Goal: Information Seeking & Learning: Understand process/instructions

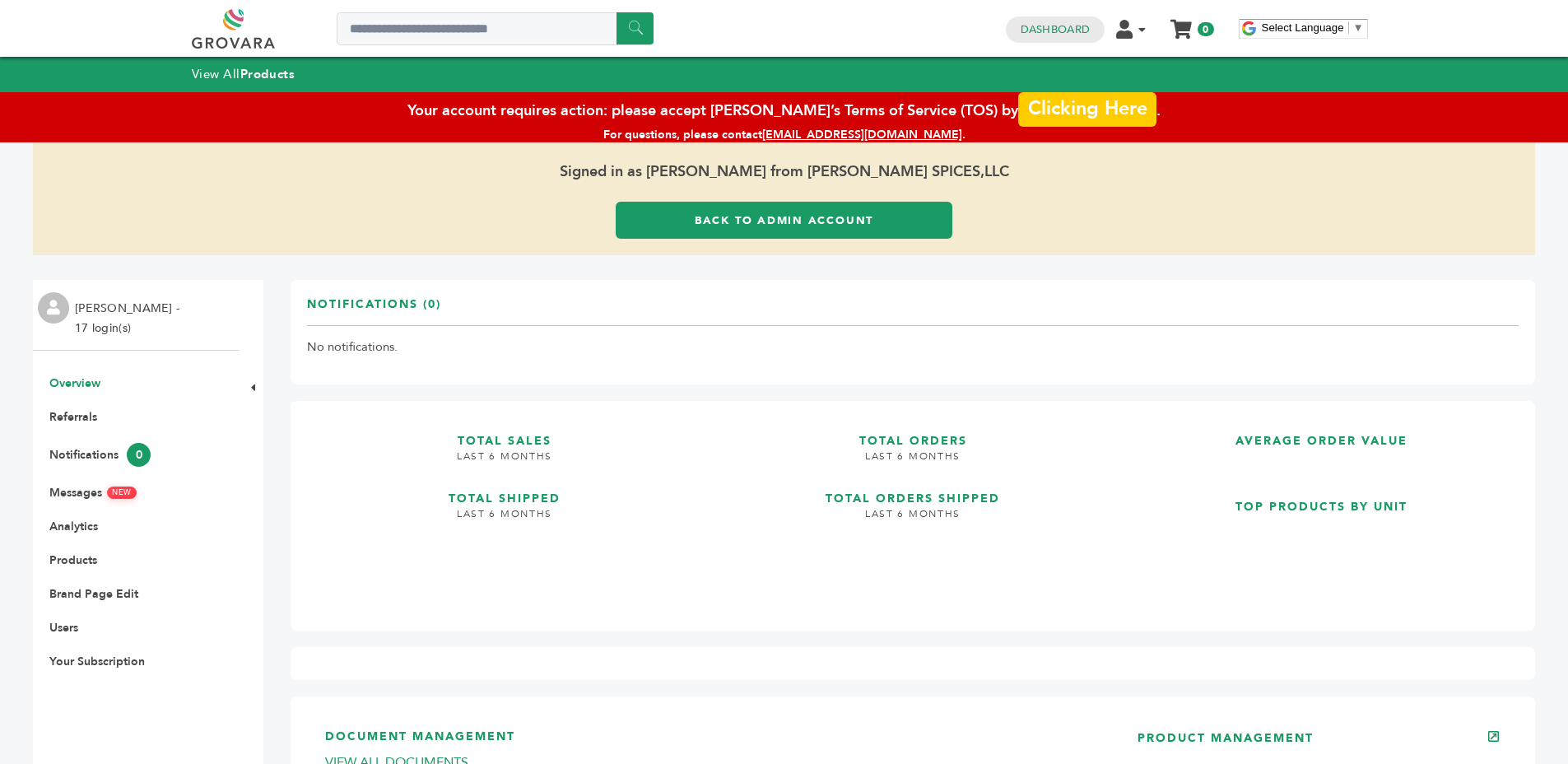
click at [1034, 116] on link "Clicking Here" at bounding box center [1087, 105] width 138 height 35
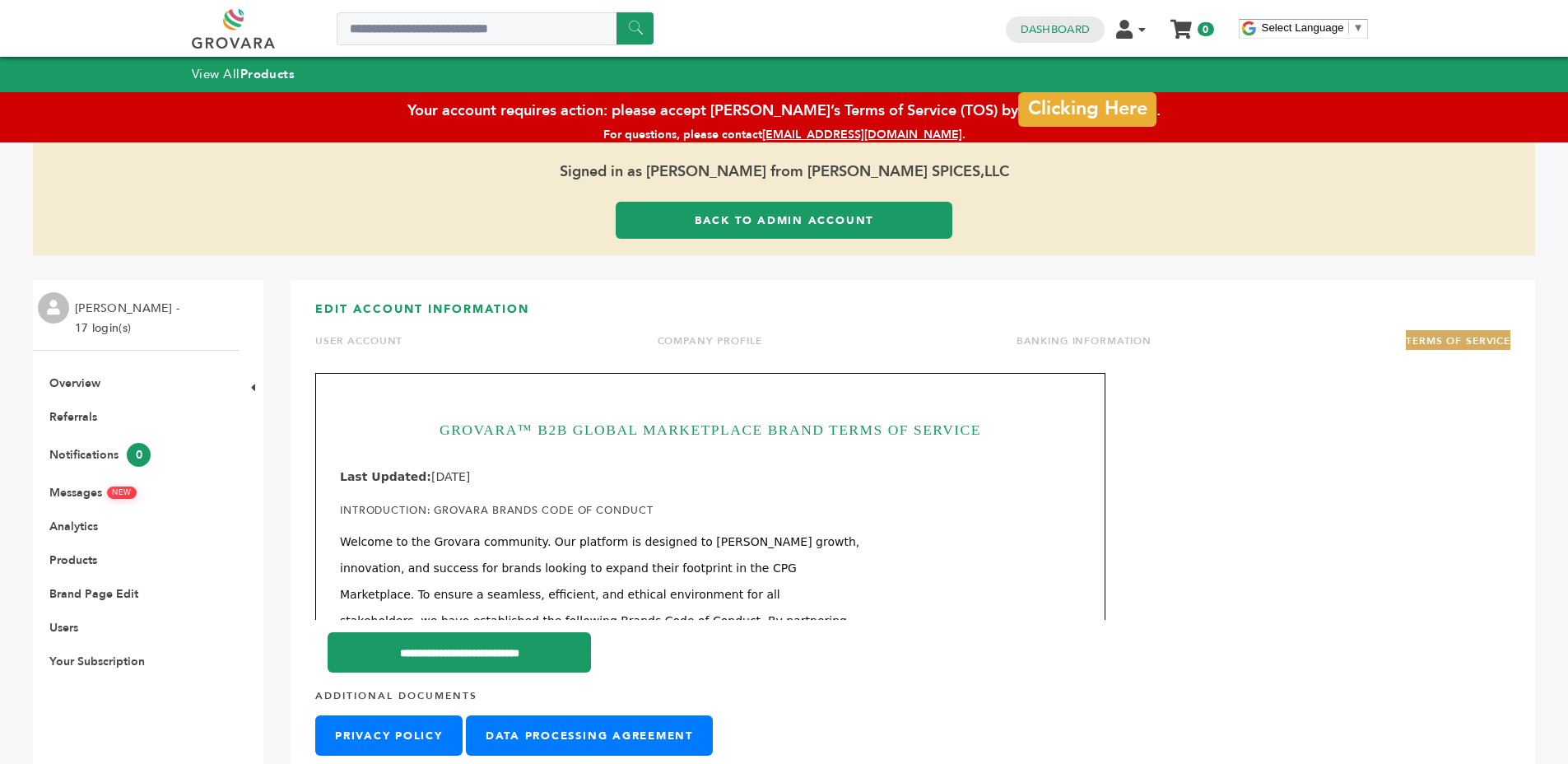
click at [803, 422] on h1 "GROVARA™ B2B GLOBAL MARKETPLACE BRAND TERMS OF SERVICE" at bounding box center [710, 429] width 741 height 64
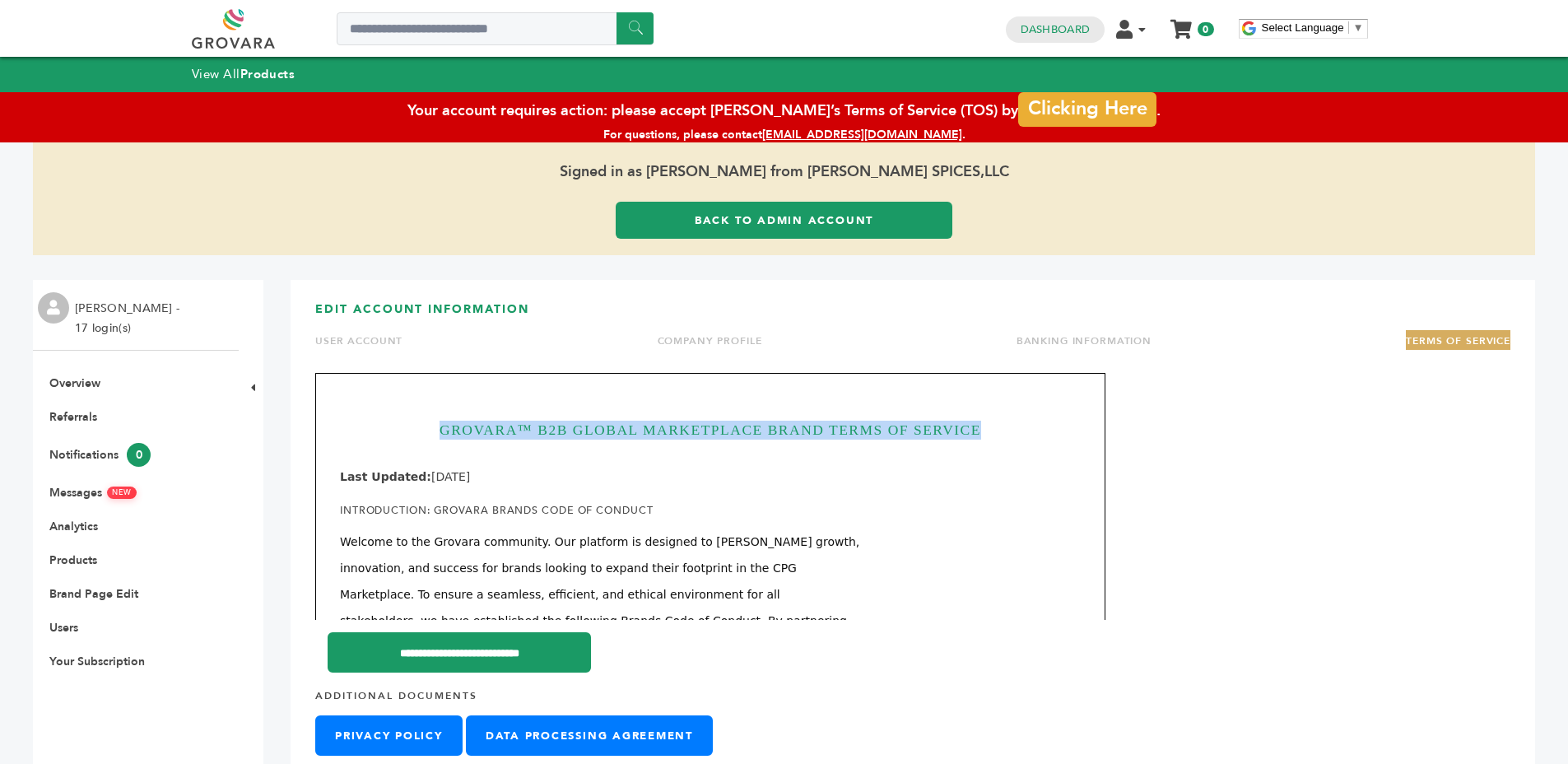
click at [803, 422] on h1 "GROVARA™ B2B GLOBAL MARKETPLACE BRAND TERMS OF SERVICE" at bounding box center [710, 429] width 741 height 64
click at [906, 436] on h1 "GROVARA™ B2B GLOBAL MARKETPLACE BRAND TERMS OF SERVICE" at bounding box center [710, 429] width 741 height 64
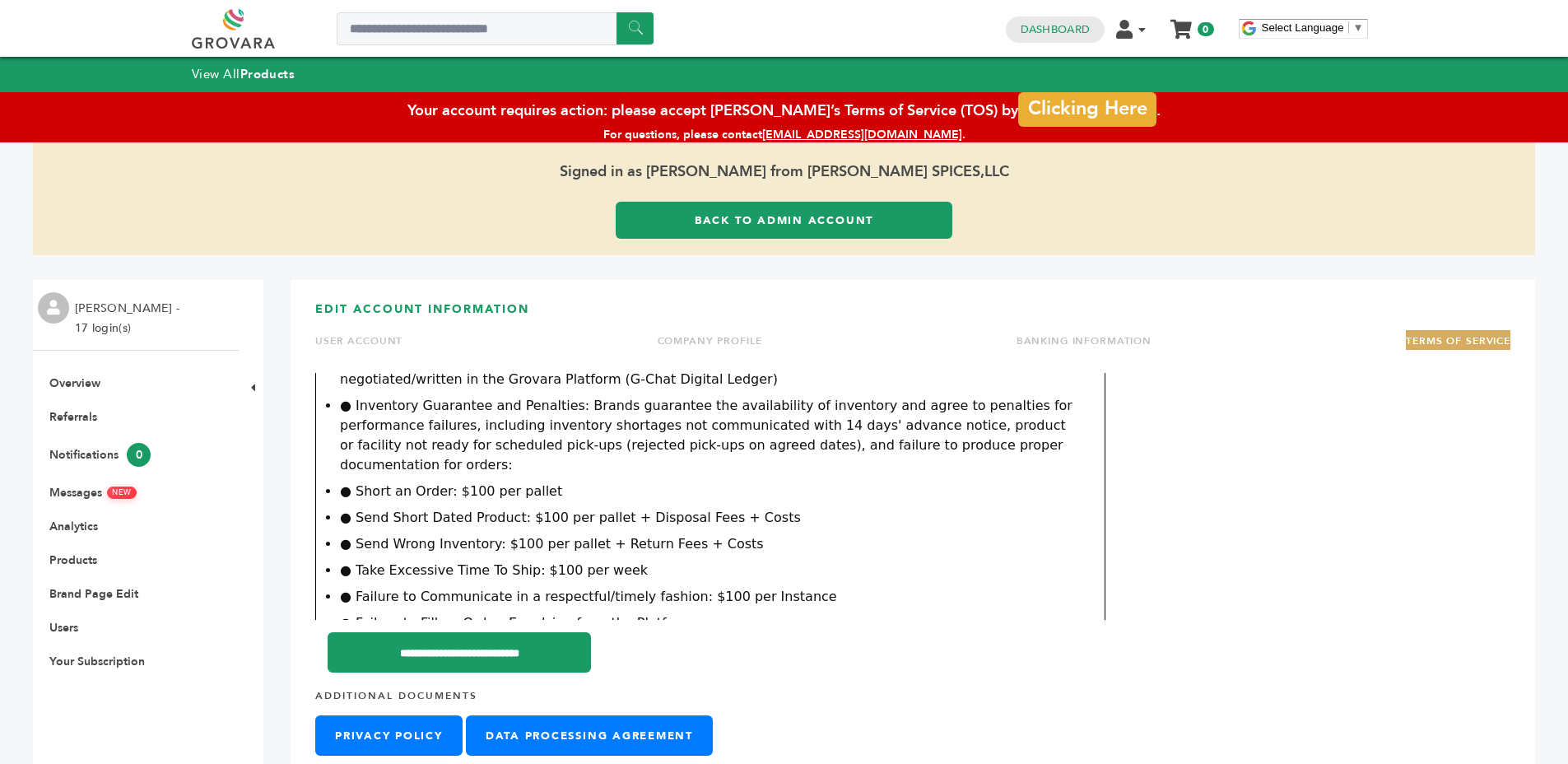
scroll to position [1322, 0]
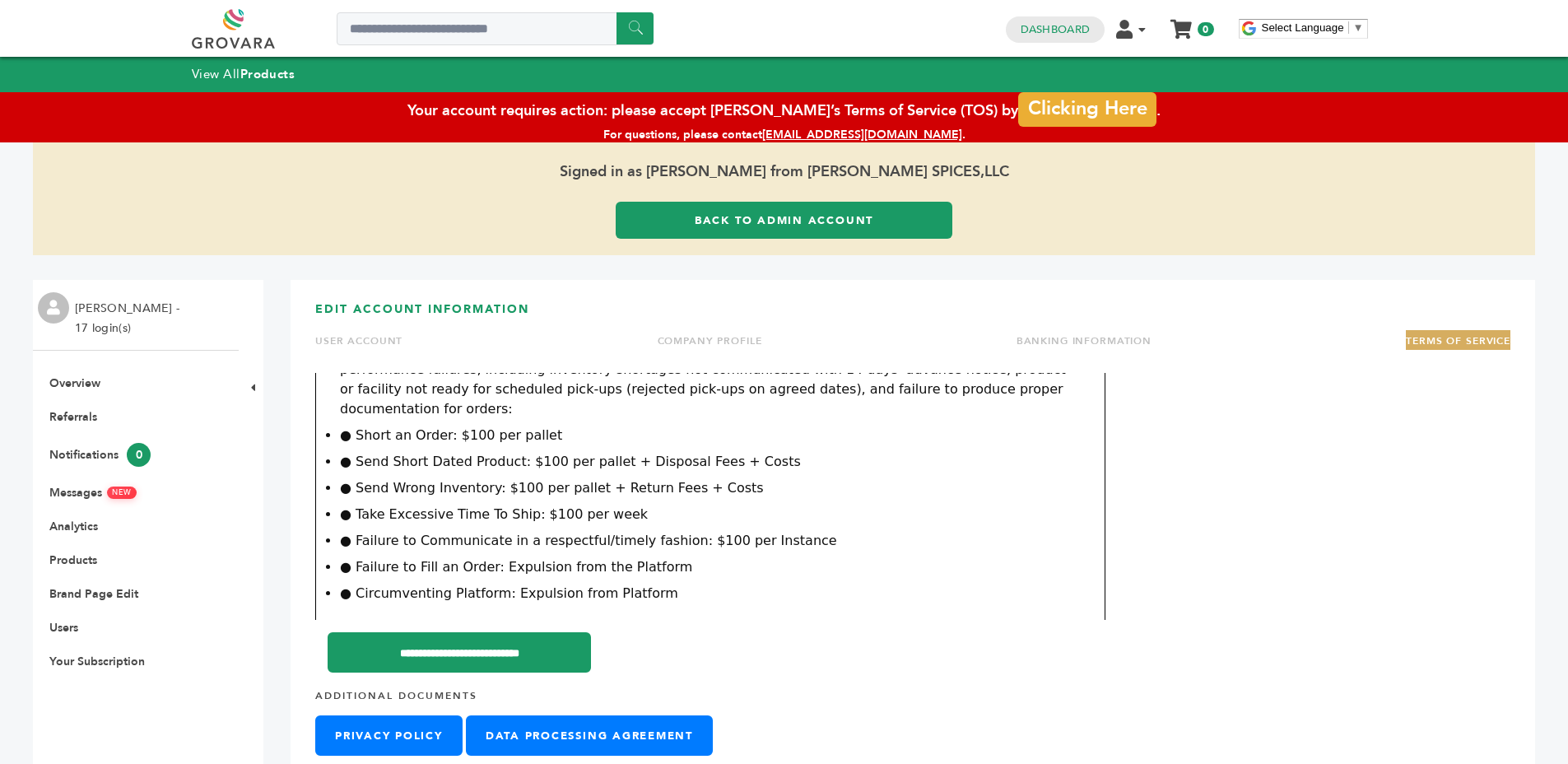
click at [687, 478] on li "● Send Wrong Inventory: $100 per pallet + Return Fees + Costs" at bounding box center [710, 488] width 741 height 20
click at [817, 504] on li "● Take Excessive Time To Ship: $100 per week" at bounding box center [710, 514] width 741 height 20
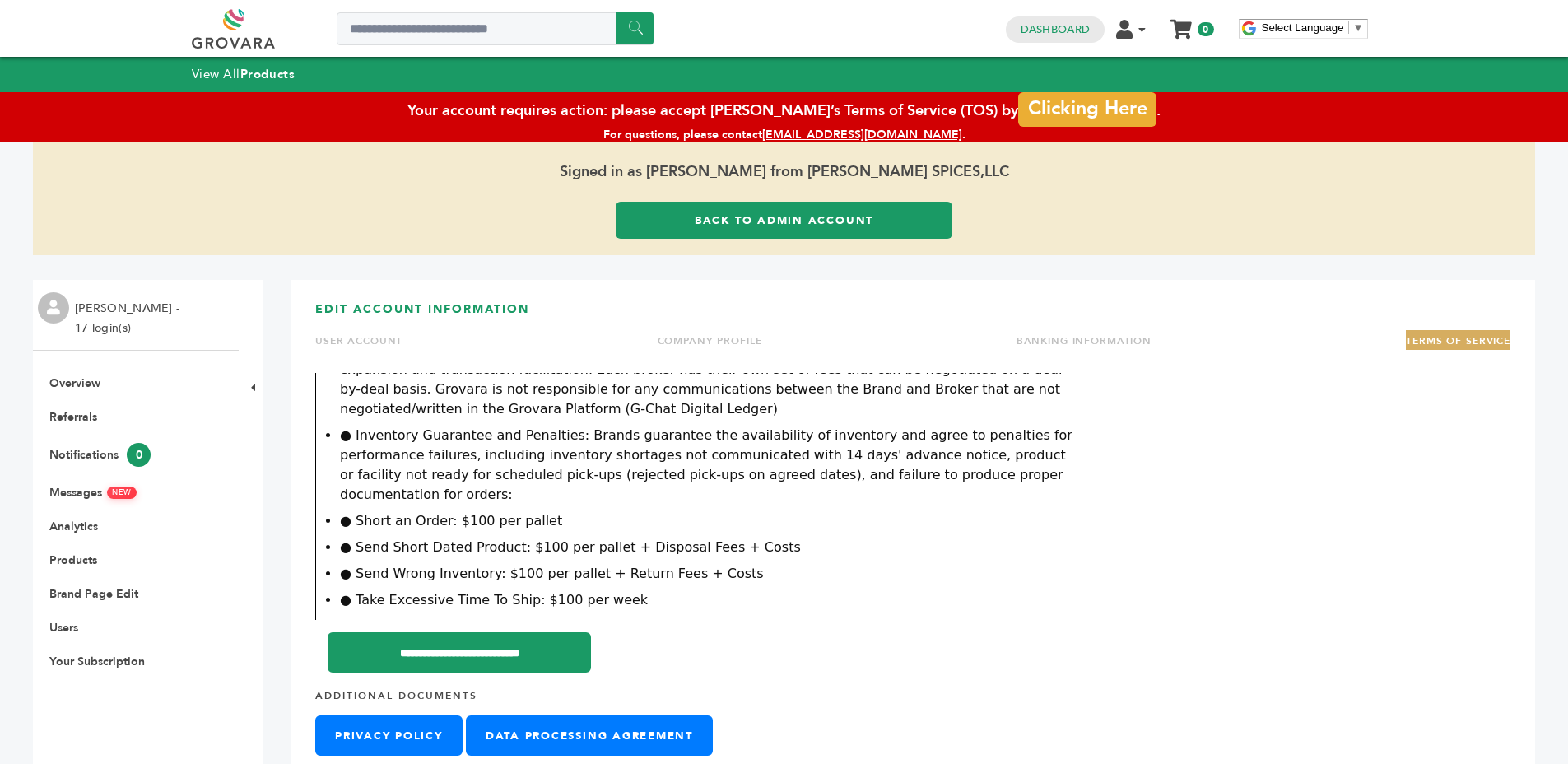
scroll to position [1225, 0]
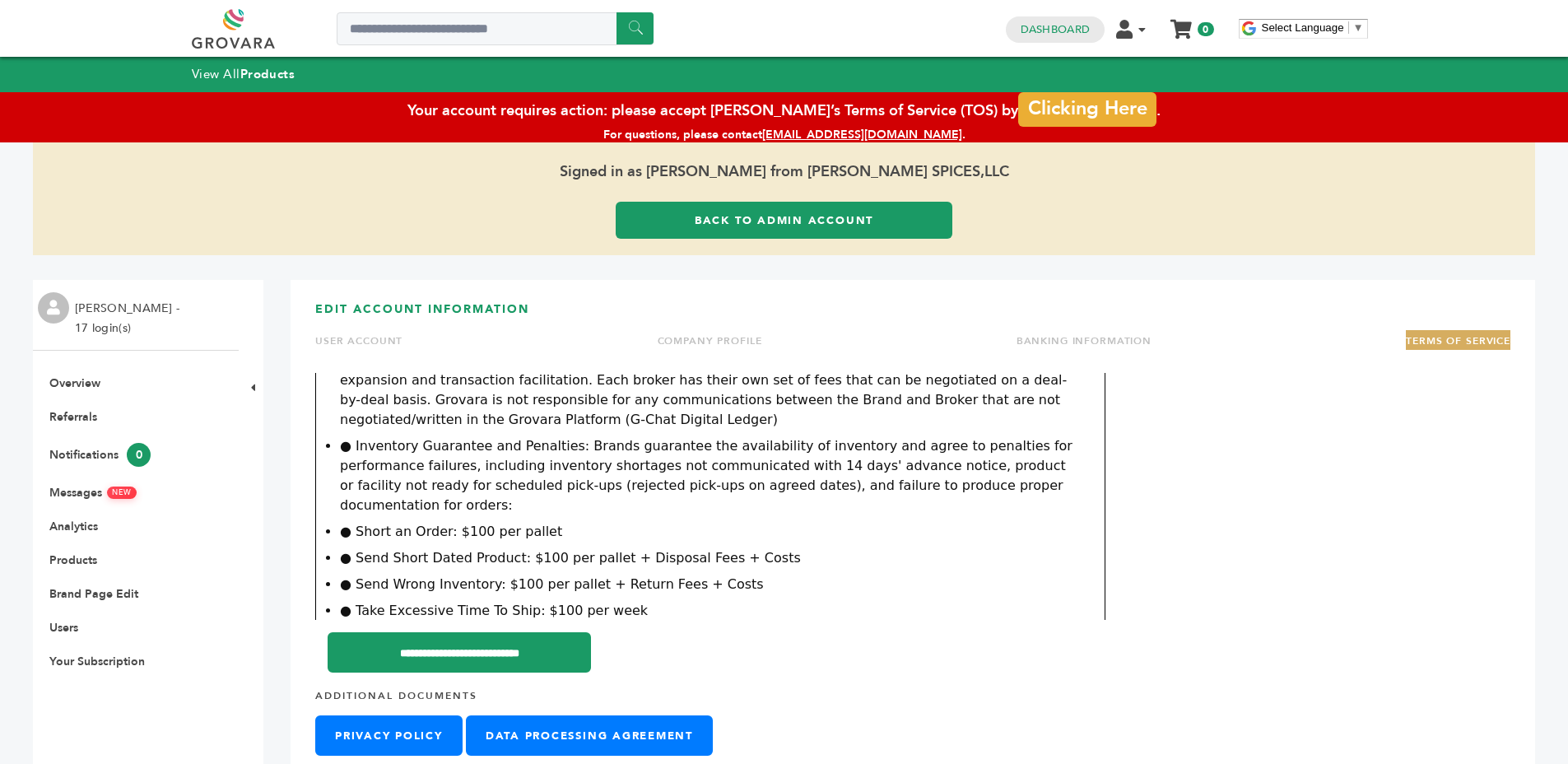
click at [450, 521] on li "● Short an Order: $100 per pallet" at bounding box center [710, 531] width 741 height 20
click at [679, 548] on li "● Send Short Dated Product: $100 per pallet + Disposal Fees + Costs" at bounding box center [710, 558] width 741 height 20
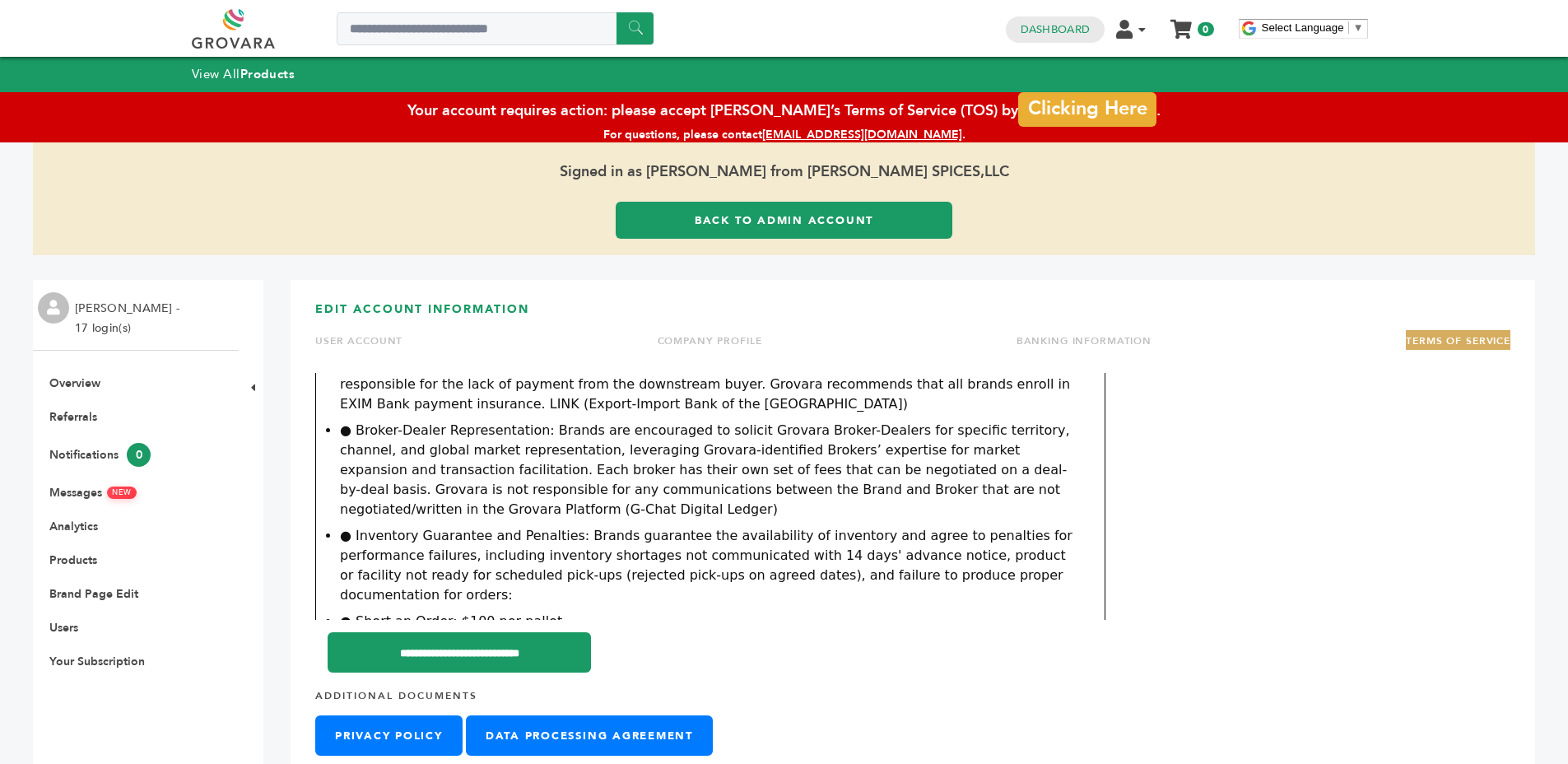
scroll to position [1135, 0]
click at [572, 527] on li "● Inventory Guarantee and Penalties: Brands guarantee the availability of inven…" at bounding box center [710, 566] width 741 height 79
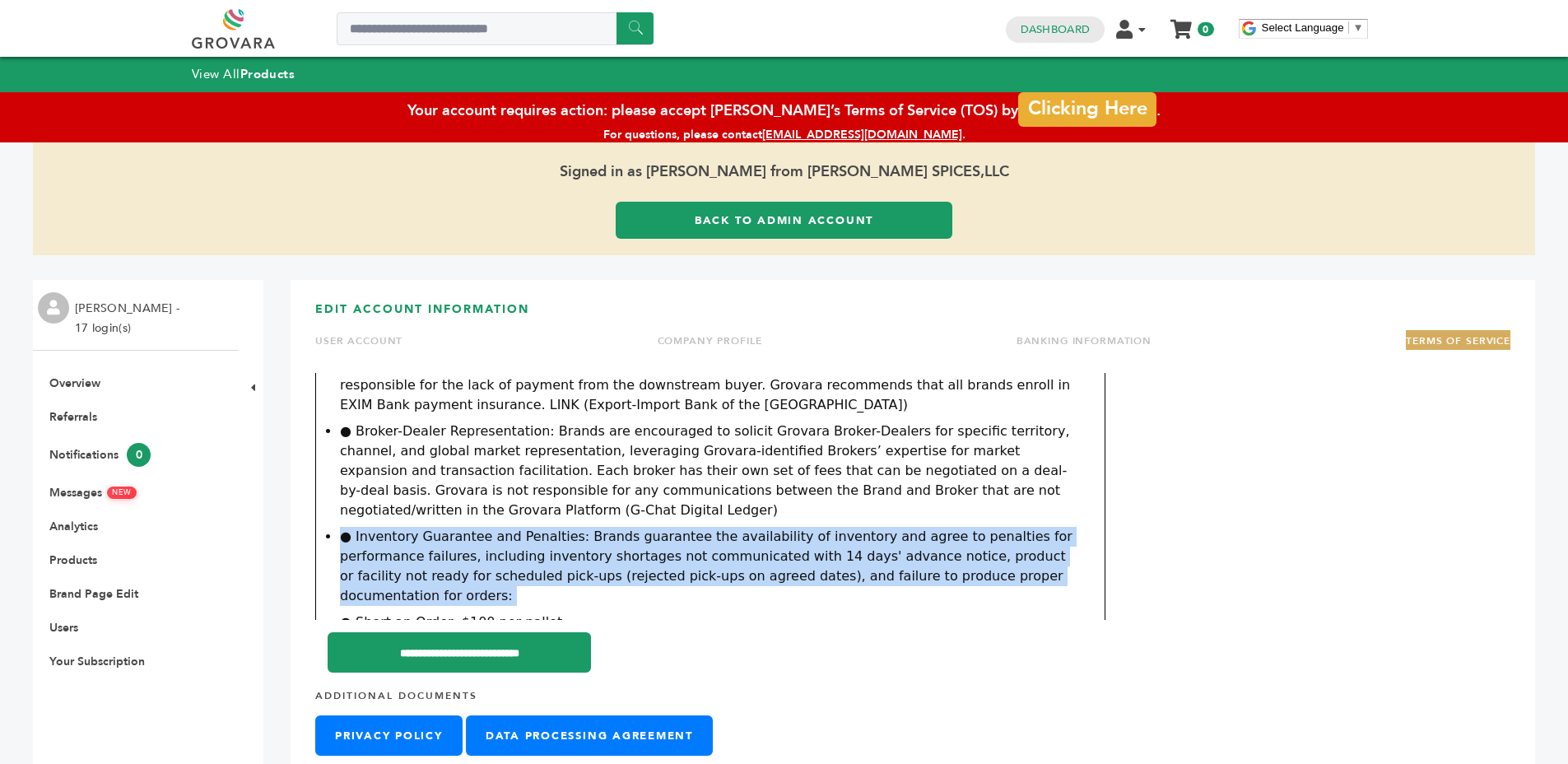
click at [572, 527] on li "● Inventory Guarantee and Penalties: Brands guarantee the availability of inven…" at bounding box center [710, 566] width 741 height 79
click at [791, 527] on li "● Inventory Guarantee and Penalties: Brands guarantee the availability of inven…" at bounding box center [710, 566] width 741 height 79
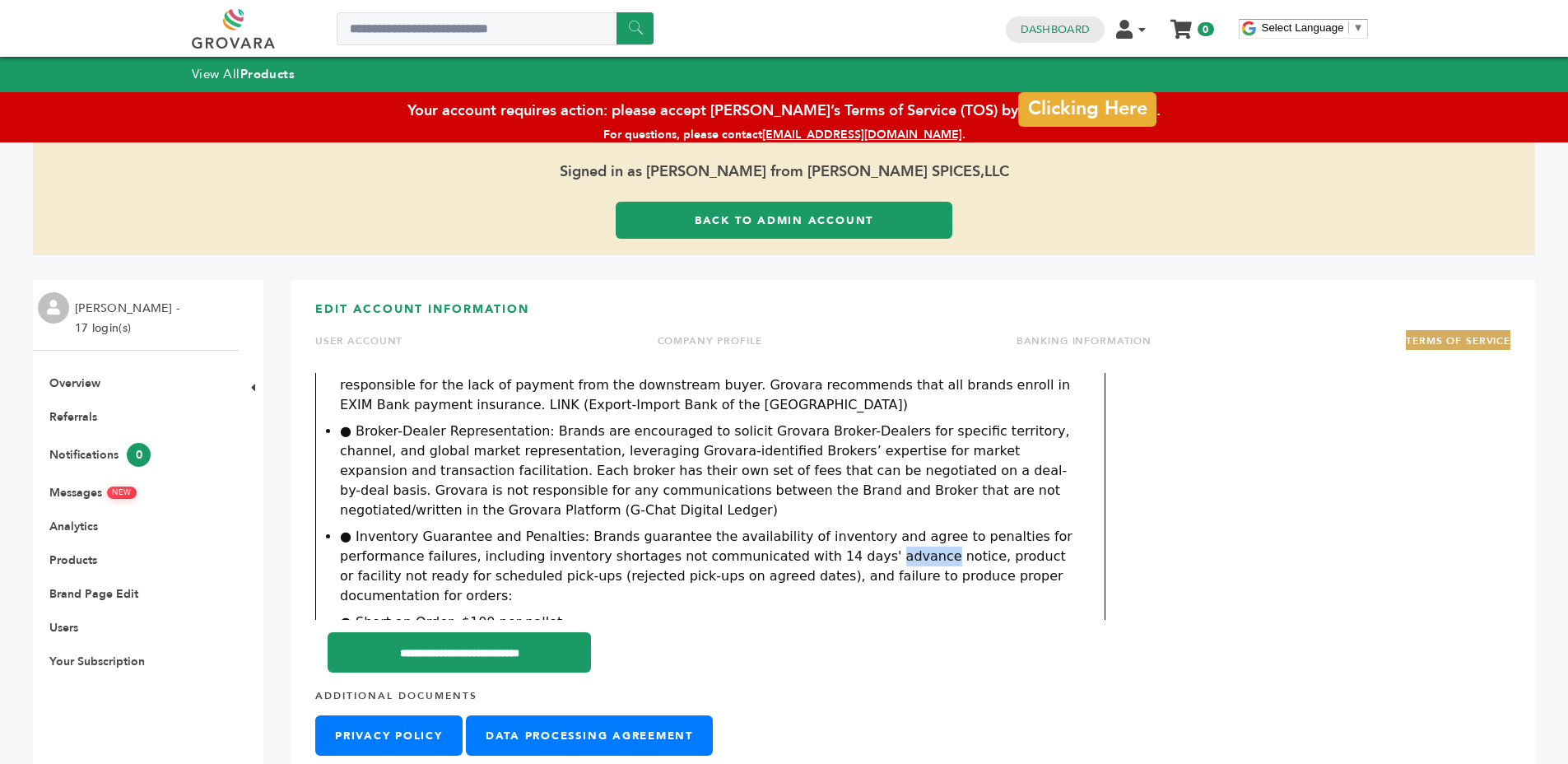
click at [791, 527] on li "● Inventory Guarantee and Penalties: Brands guarantee the availability of inven…" at bounding box center [710, 566] width 741 height 79
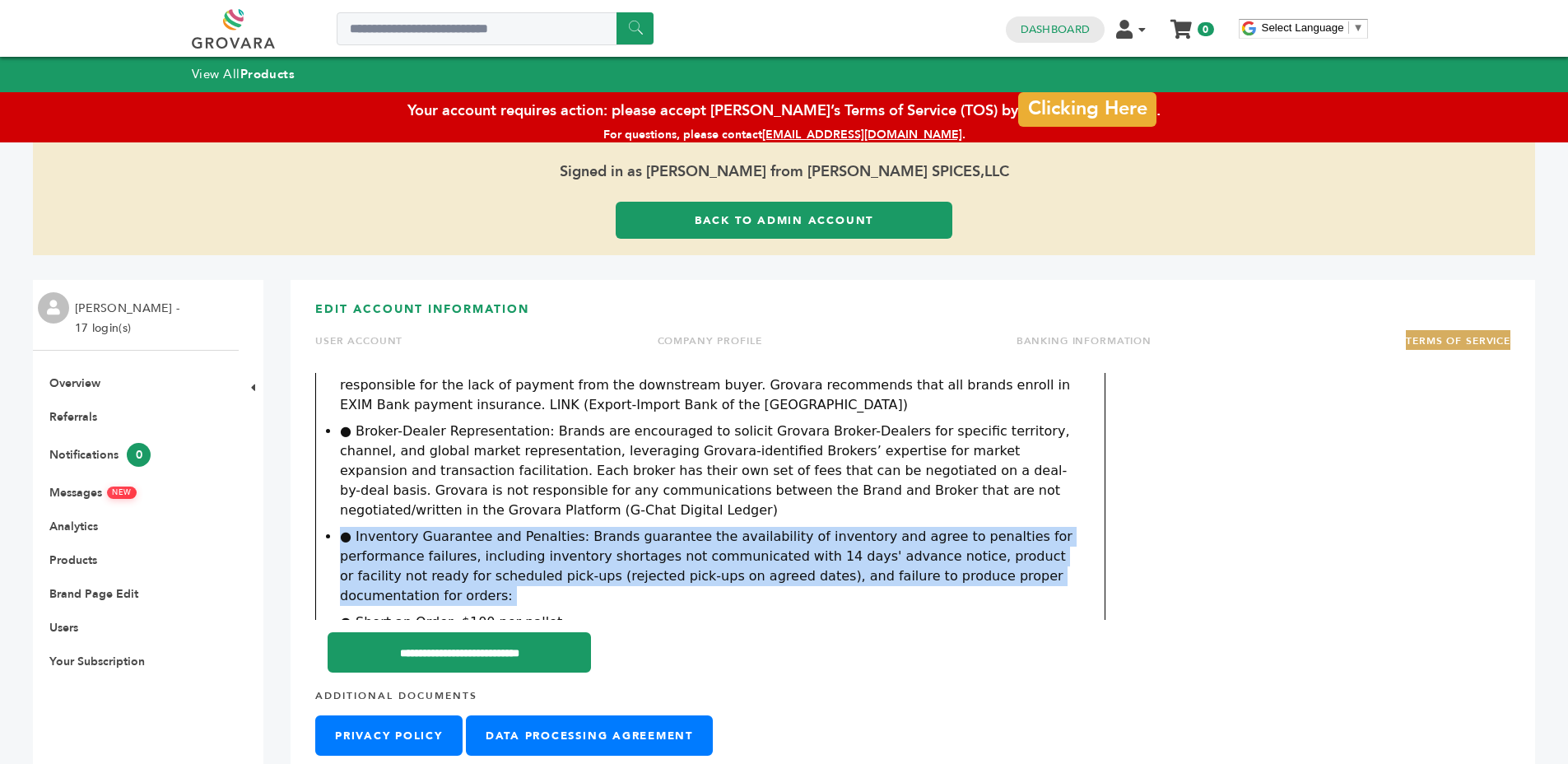
click at [791, 527] on li "● Inventory Guarantee and Penalties: Brands guarantee the availability of inven…" at bounding box center [710, 566] width 741 height 79
click at [799, 527] on li "● Inventory Guarantee and Penalties: Brands guarantee the availability of inven…" at bounding box center [710, 566] width 741 height 79
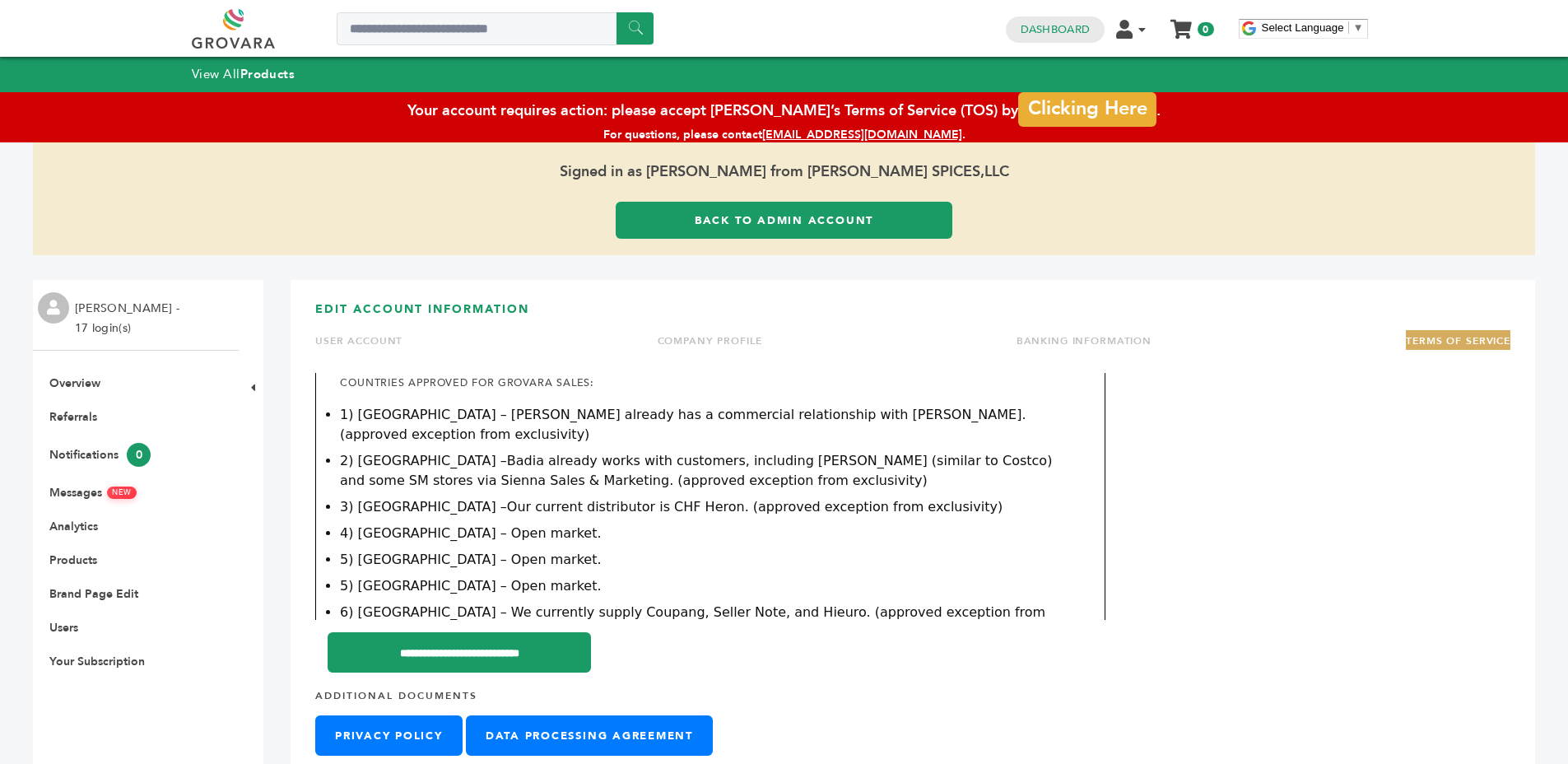
scroll to position [629, 0]
click at [609, 381] on h2 "Countries Approved for Grovara Sales:" at bounding box center [710, 391] width 741 height 22
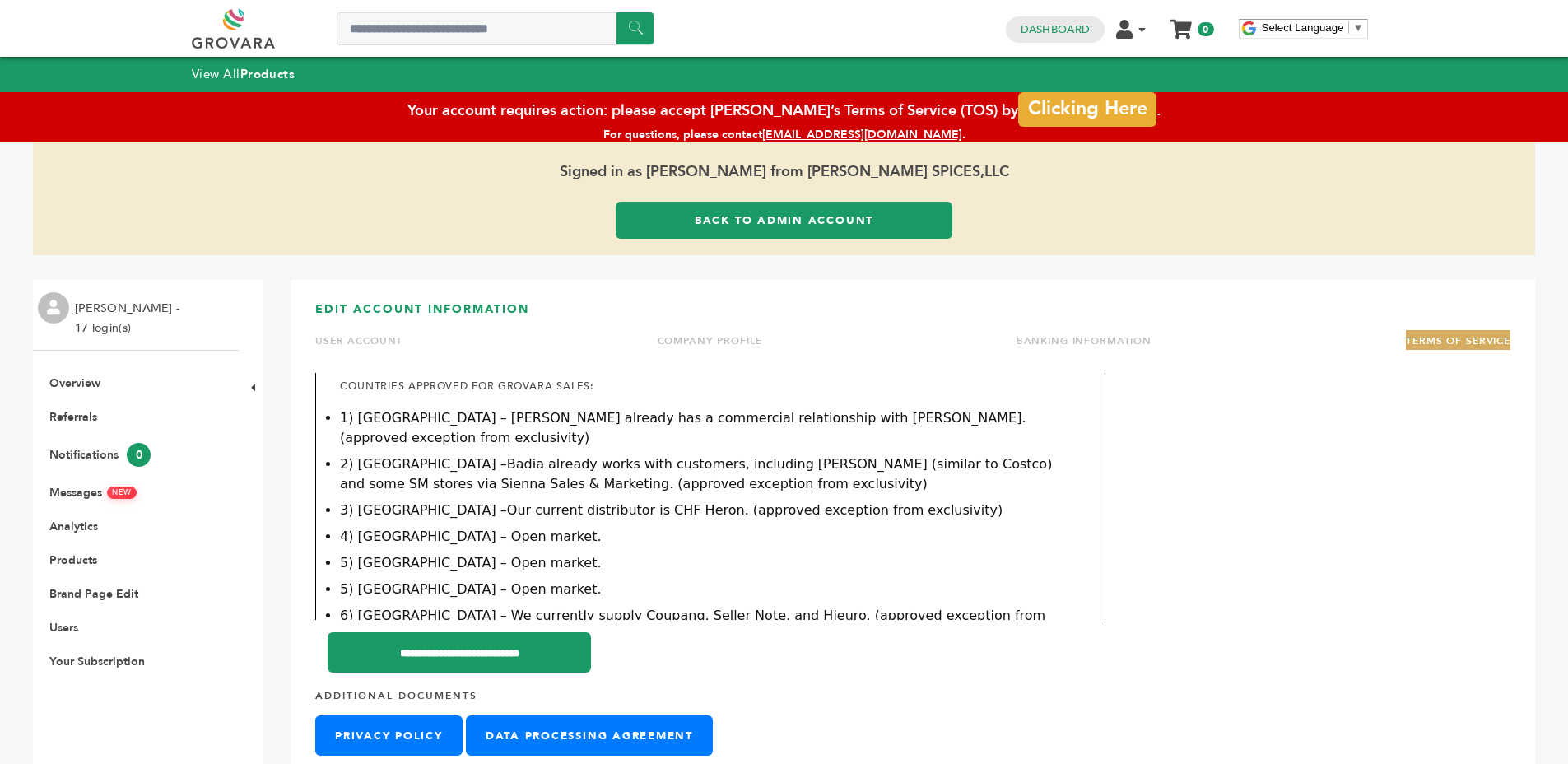
click at [609, 381] on h2 "Countries Approved for Grovara Sales:" at bounding box center [710, 391] width 741 height 22
drag, startPoint x: 609, startPoint y: 381, endPoint x: 784, endPoint y: 383, distance: 175.0
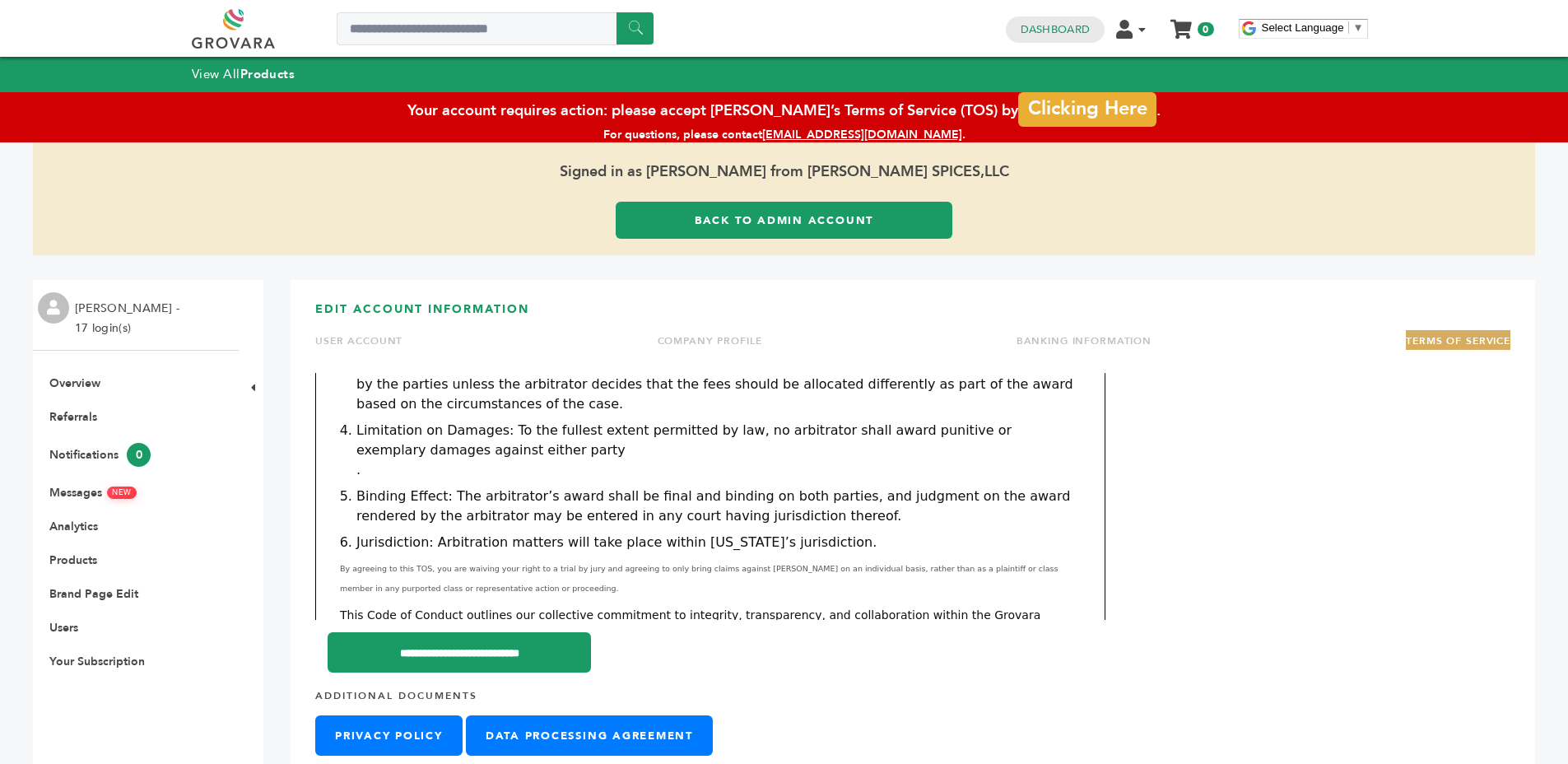
scroll to position [2674, 0]
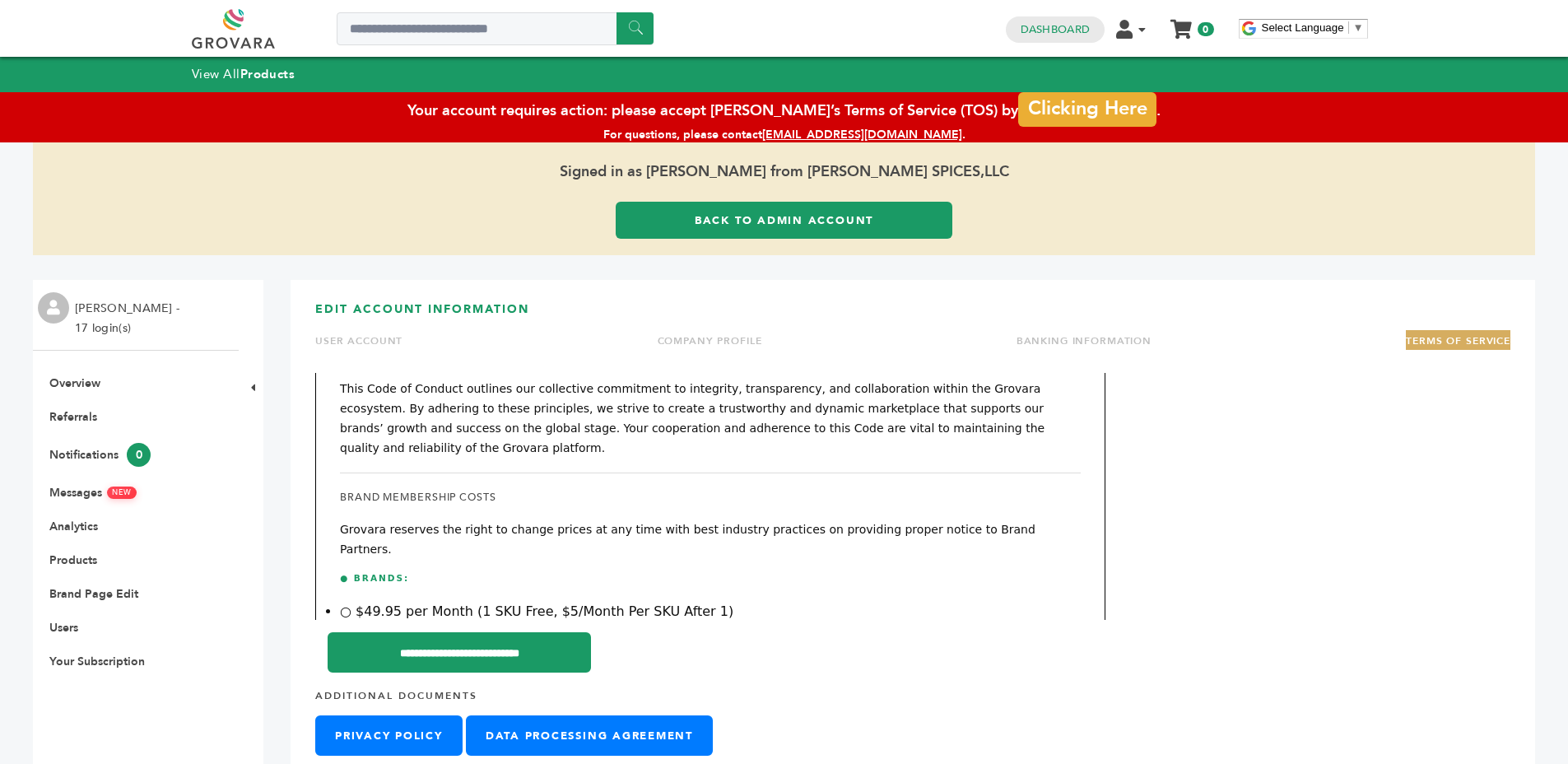
click at [634, 601] on li "○ $49.95 per Month (1 SKU Free, $5/Month Per SKU After 1)" at bounding box center [710, 611] width 741 height 20
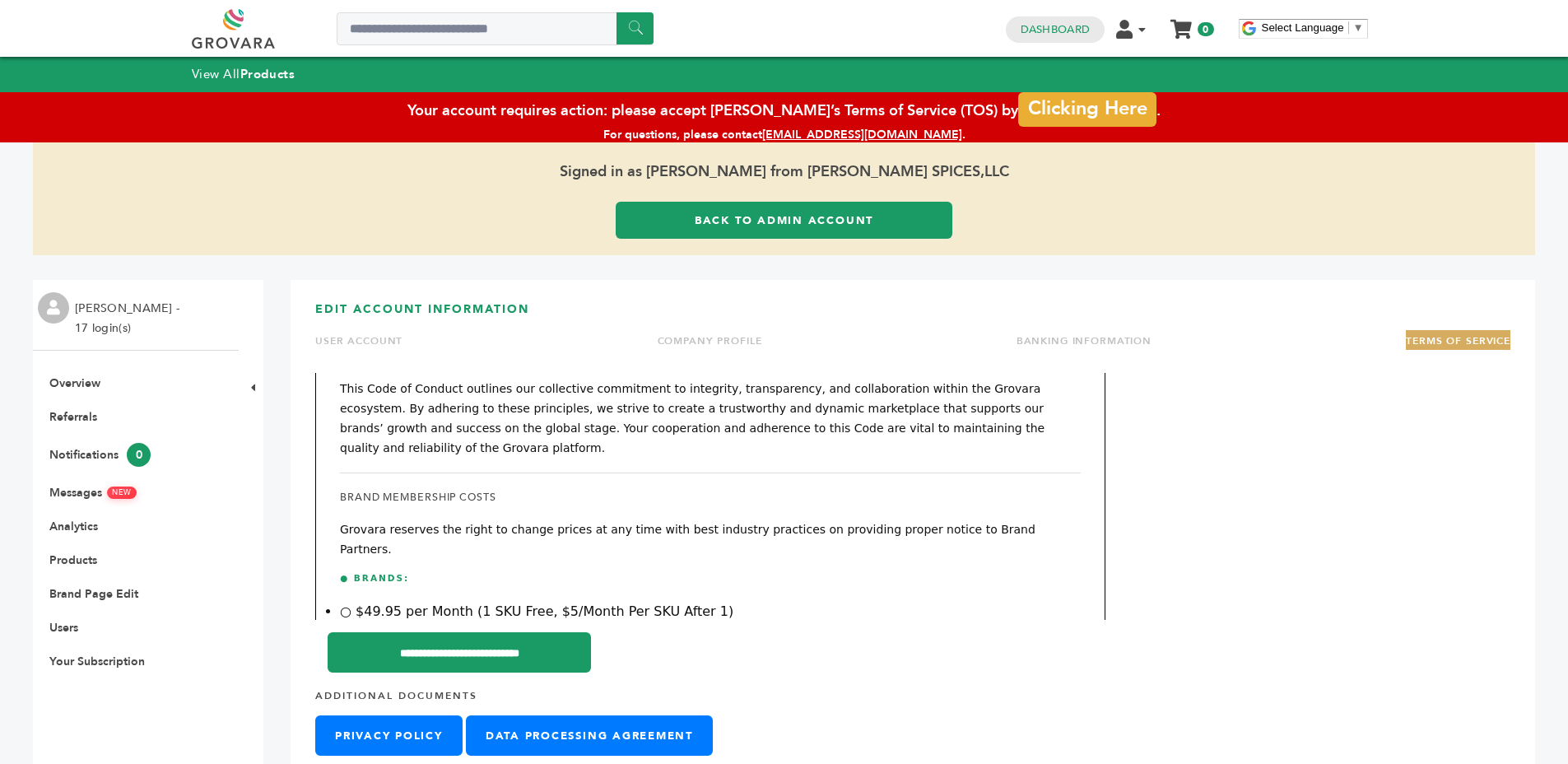
click at [727, 628] on li "○ International Sales: Grovara adds a 15% Margin, which is the opening price to…" at bounding box center [710, 647] width 741 height 39
click at [743, 680] on h3 "● GrovaraCare Platform Support Services" at bounding box center [710, 692] width 741 height 25
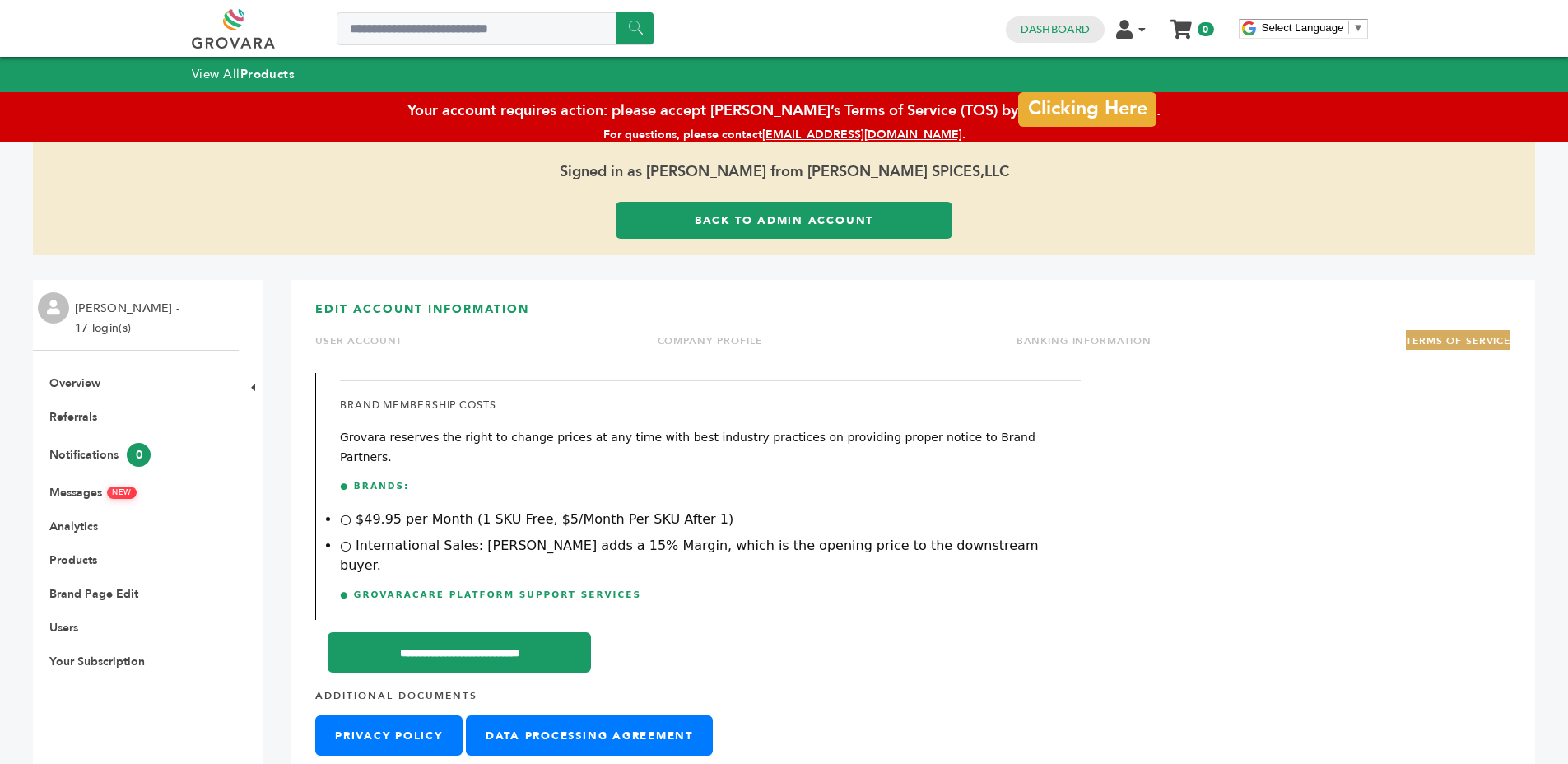
scroll to position [2789, 0]
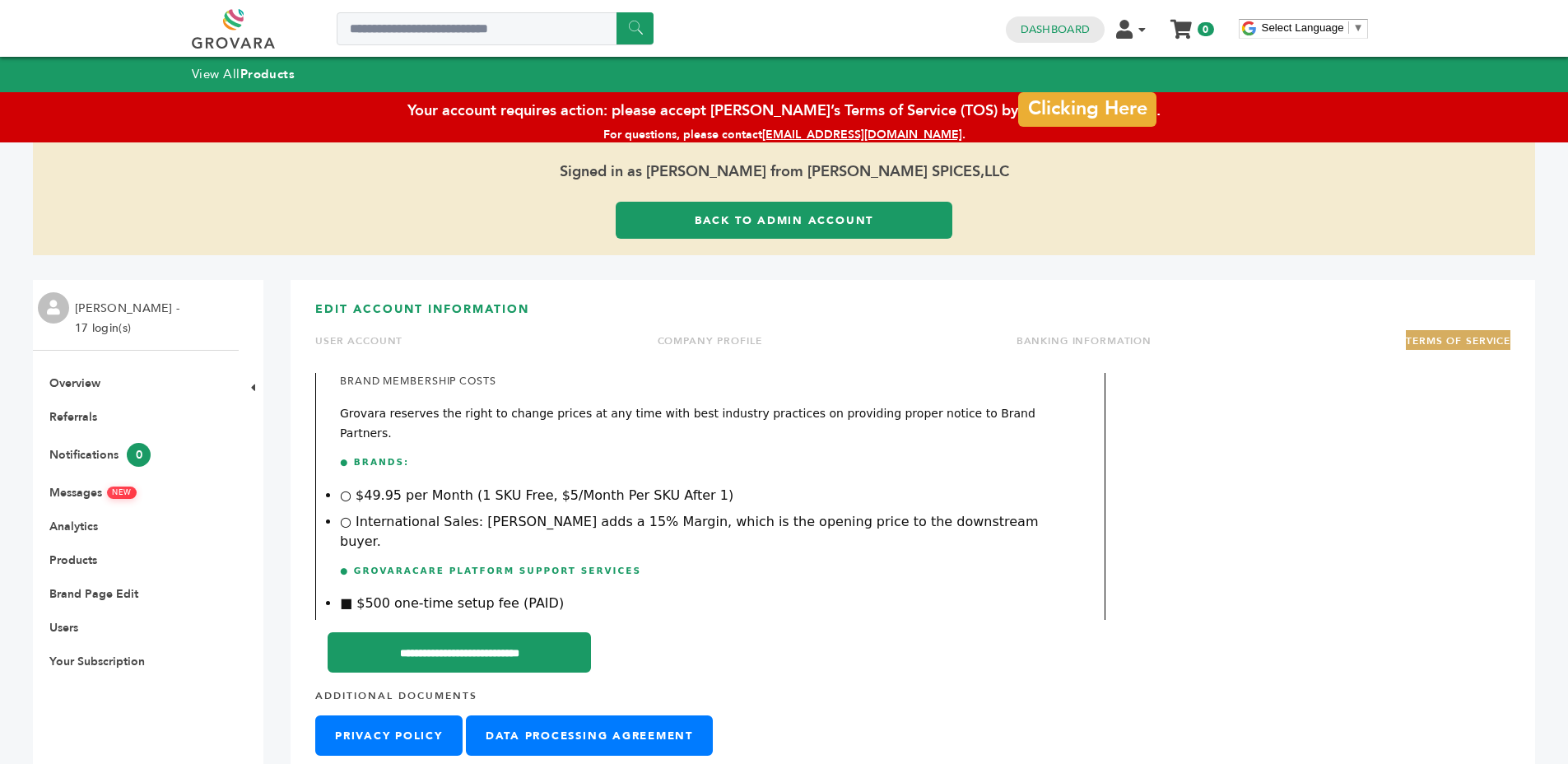
click at [441, 593] on li "■ $500 one-time setup fee (PAID)" at bounding box center [710, 603] width 741 height 20
click at [506, 620] on li "■ $49.95 per Order" at bounding box center [710, 630] width 741 height 20
click at [508, 620] on li "■ $49.95 per Order" at bounding box center [710, 630] width 741 height 20
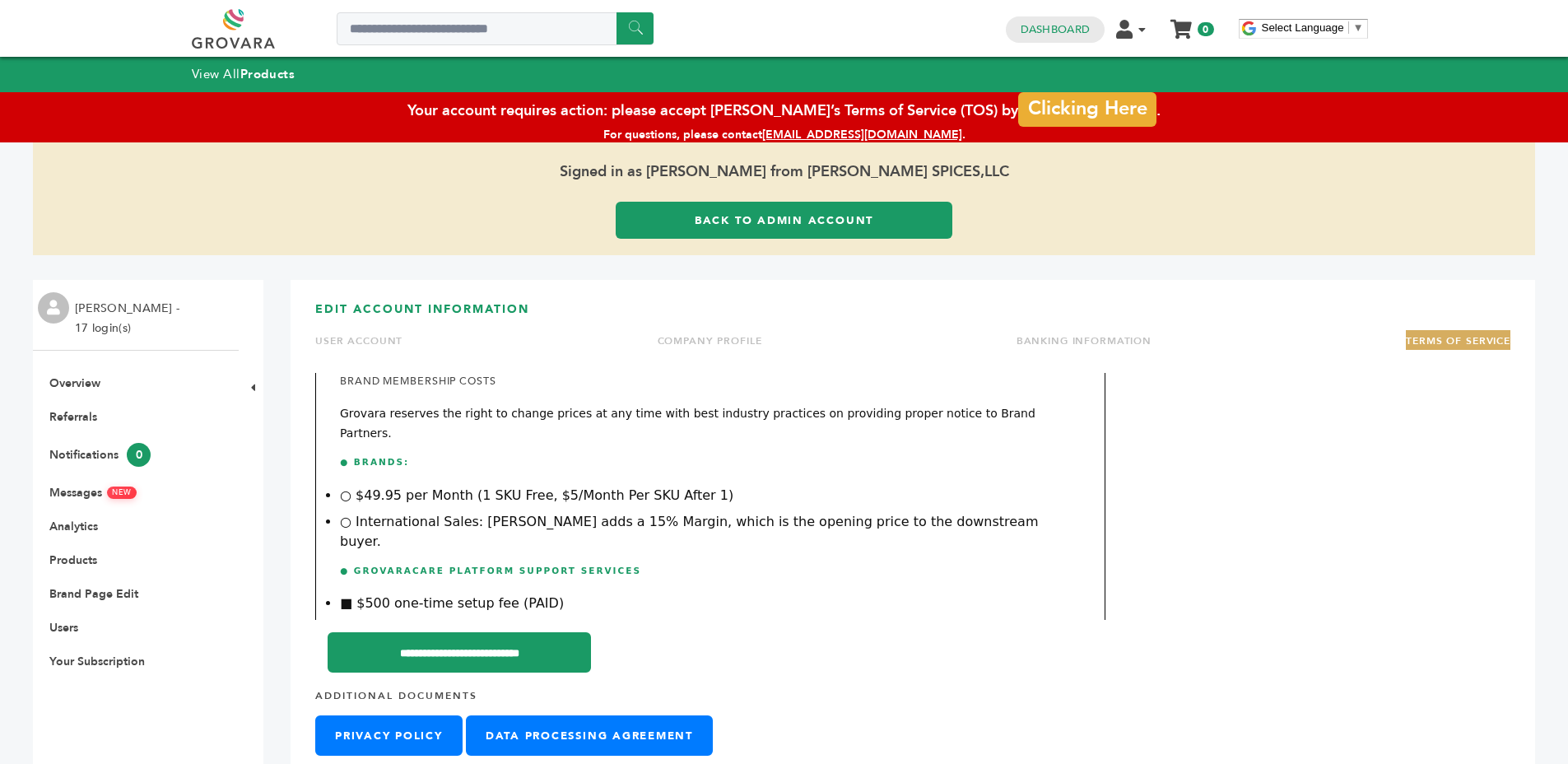
click at [508, 620] on li "■ $49.95 per Order" at bounding box center [710, 630] width 741 height 20
click at [576, 620] on li "■ $49.95 per Order" at bounding box center [710, 630] width 741 height 20
click at [577, 620] on li "■ $49.95 per Order" at bounding box center [710, 630] width 741 height 20
click at [576, 620] on li "■ $49.95 per Order" at bounding box center [710, 630] width 741 height 20
click at [754, 646] on p "● Includes:" at bounding box center [710, 656] width 741 height 20
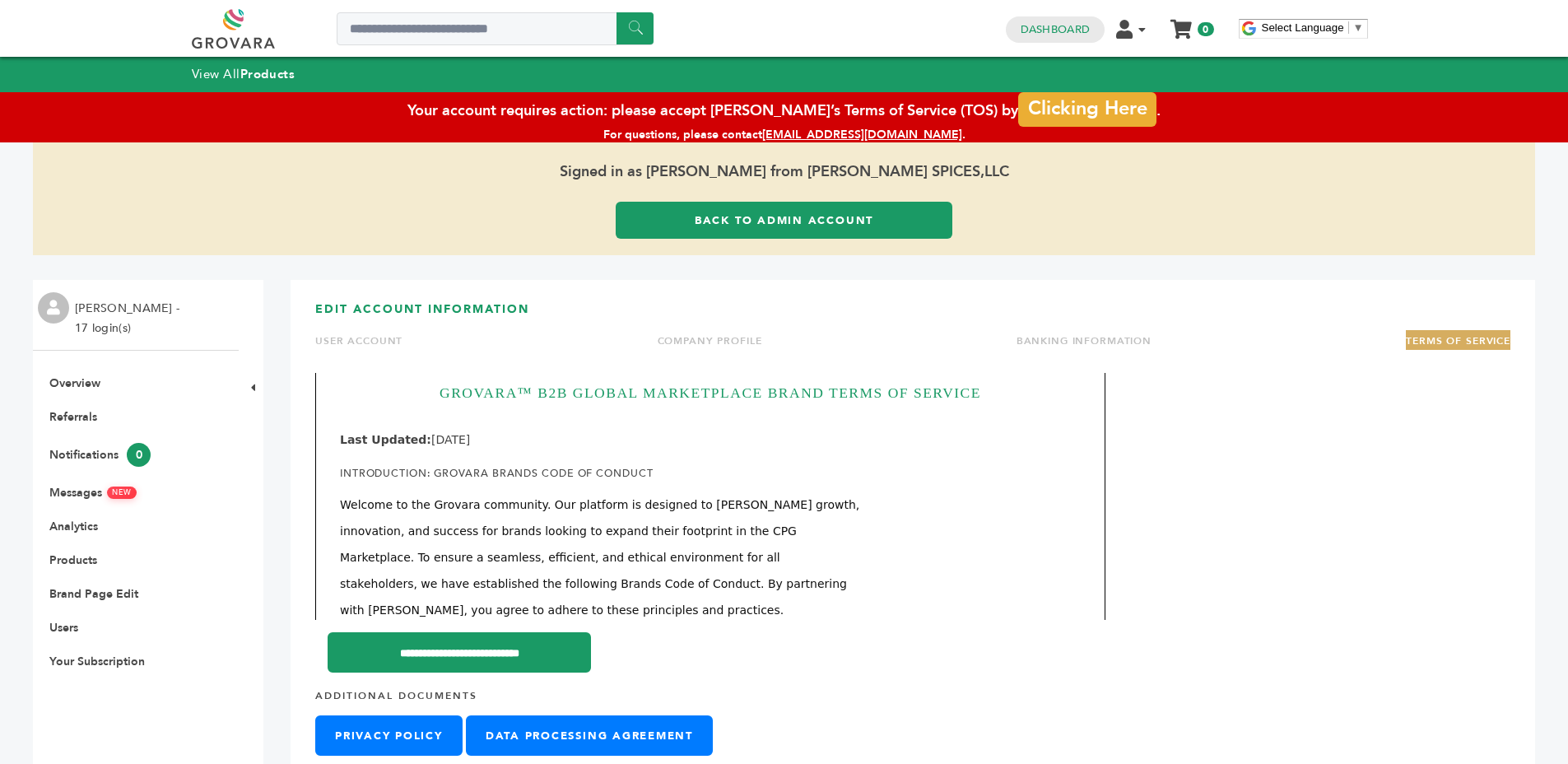
scroll to position [0, 0]
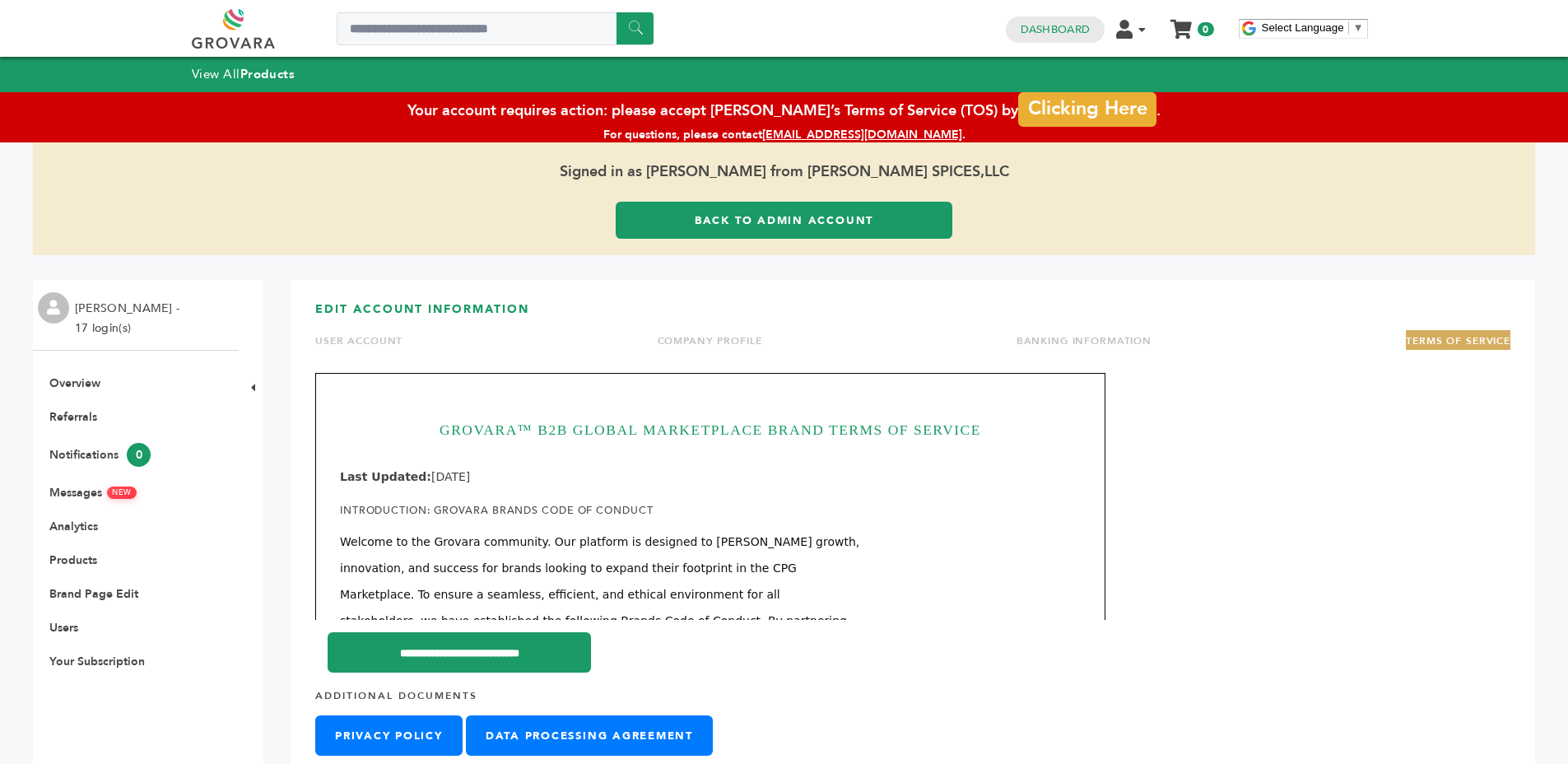
click at [408, 474] on strong "Last Updated:" at bounding box center [385, 476] width 92 height 13
click at [483, 474] on p "Last Updated: Aug 18th 2025" at bounding box center [710, 477] width 741 height 20
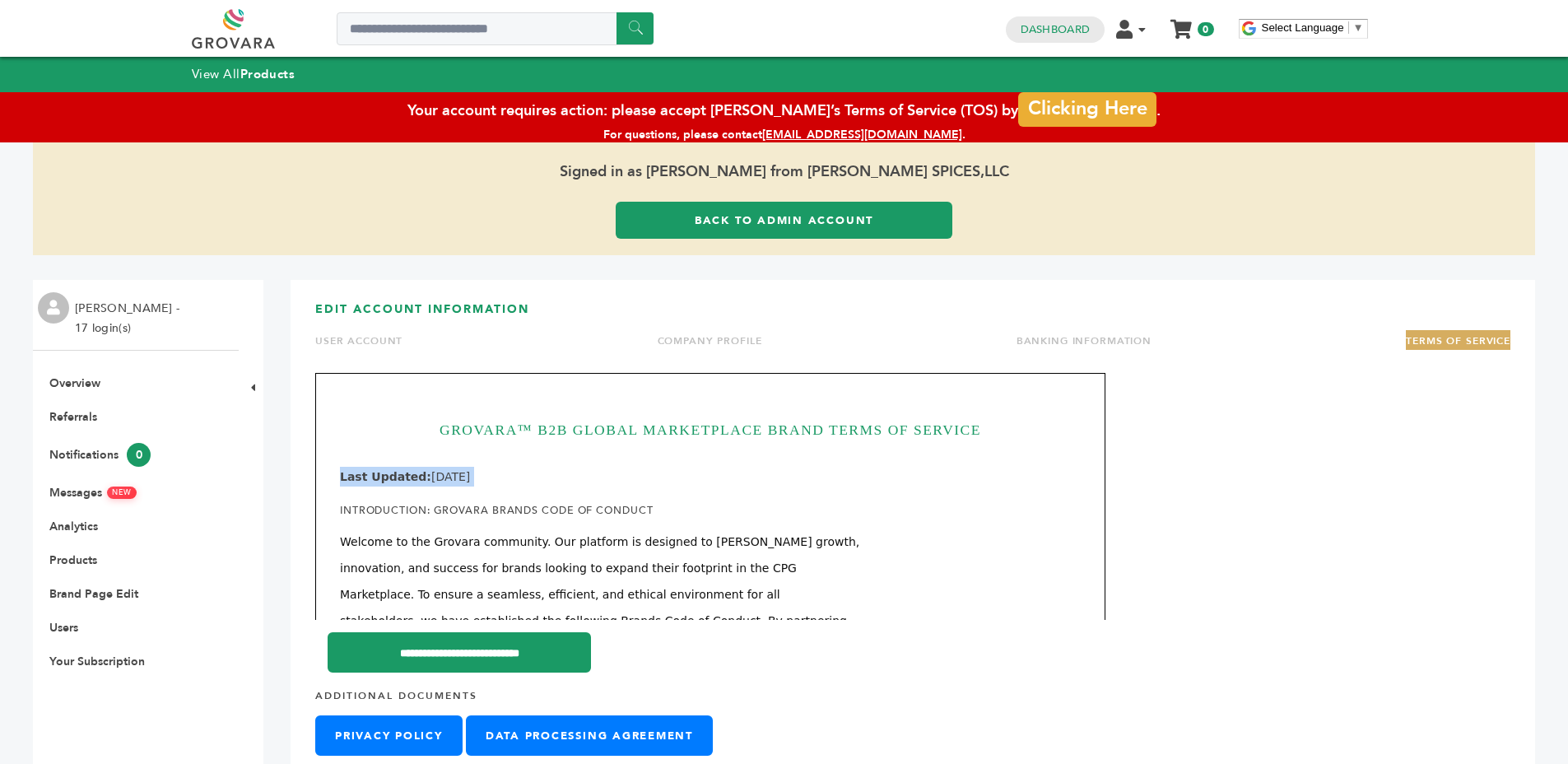
click at [483, 474] on p "Last Updated: Aug 18th 2025" at bounding box center [710, 477] width 741 height 20
click at [545, 475] on p "Last Updated: Aug 18th 2025" at bounding box center [710, 477] width 741 height 20
click at [712, 427] on h1 "GROVARA™ B2B GLOBAL MARKETPLACE BRAND TERMS OF SERVICE" at bounding box center [710, 429] width 741 height 64
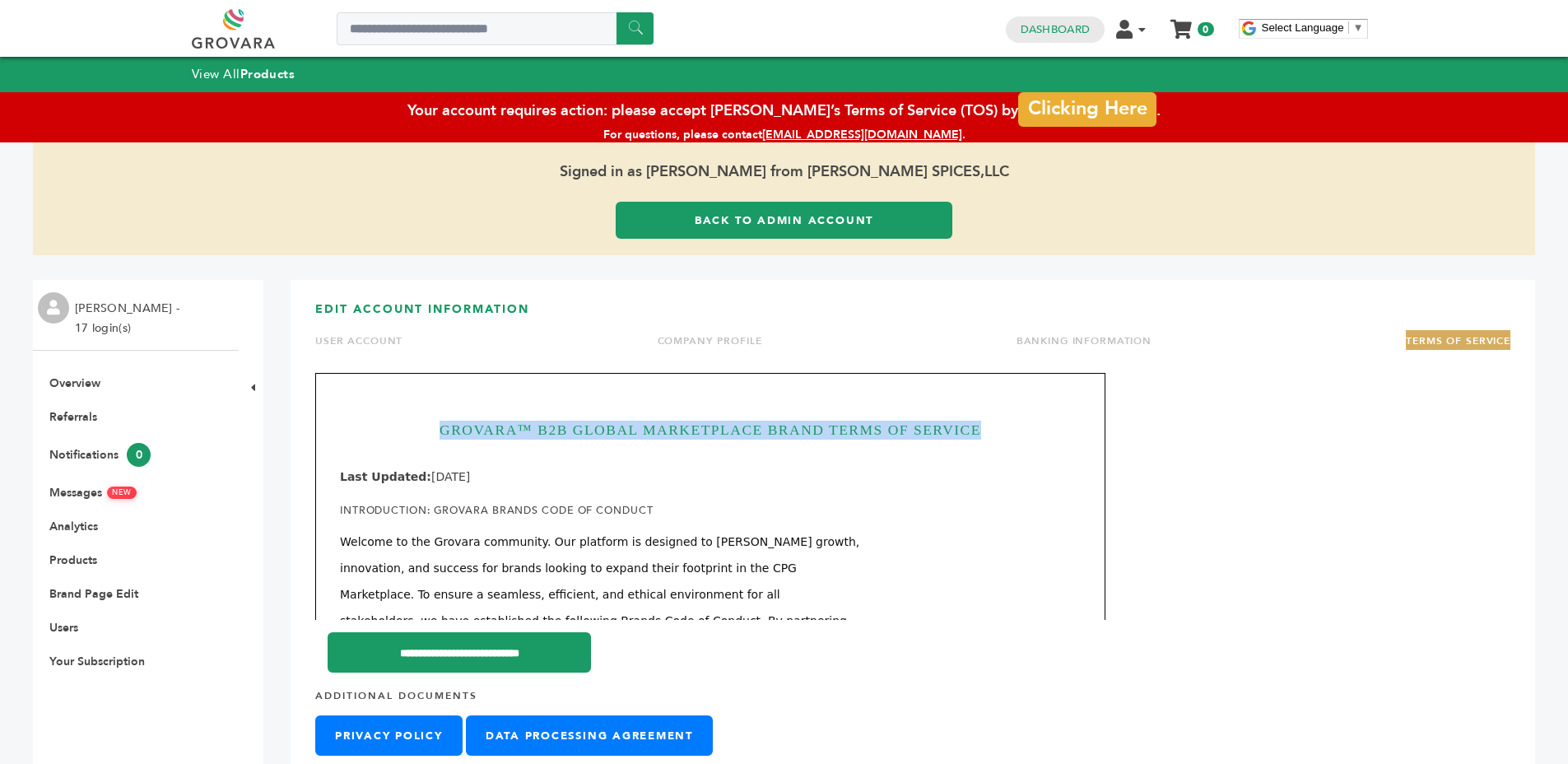
click at [712, 427] on h1 "GROVARA™ B2B GLOBAL MARKETPLACE BRAND TERMS OF SERVICE" at bounding box center [710, 429] width 741 height 64
click at [833, 423] on h1 "GROVARA™ B2B GLOBAL MARKETPLACE BRAND TERMS OF SERVICE" at bounding box center [710, 429] width 741 height 64
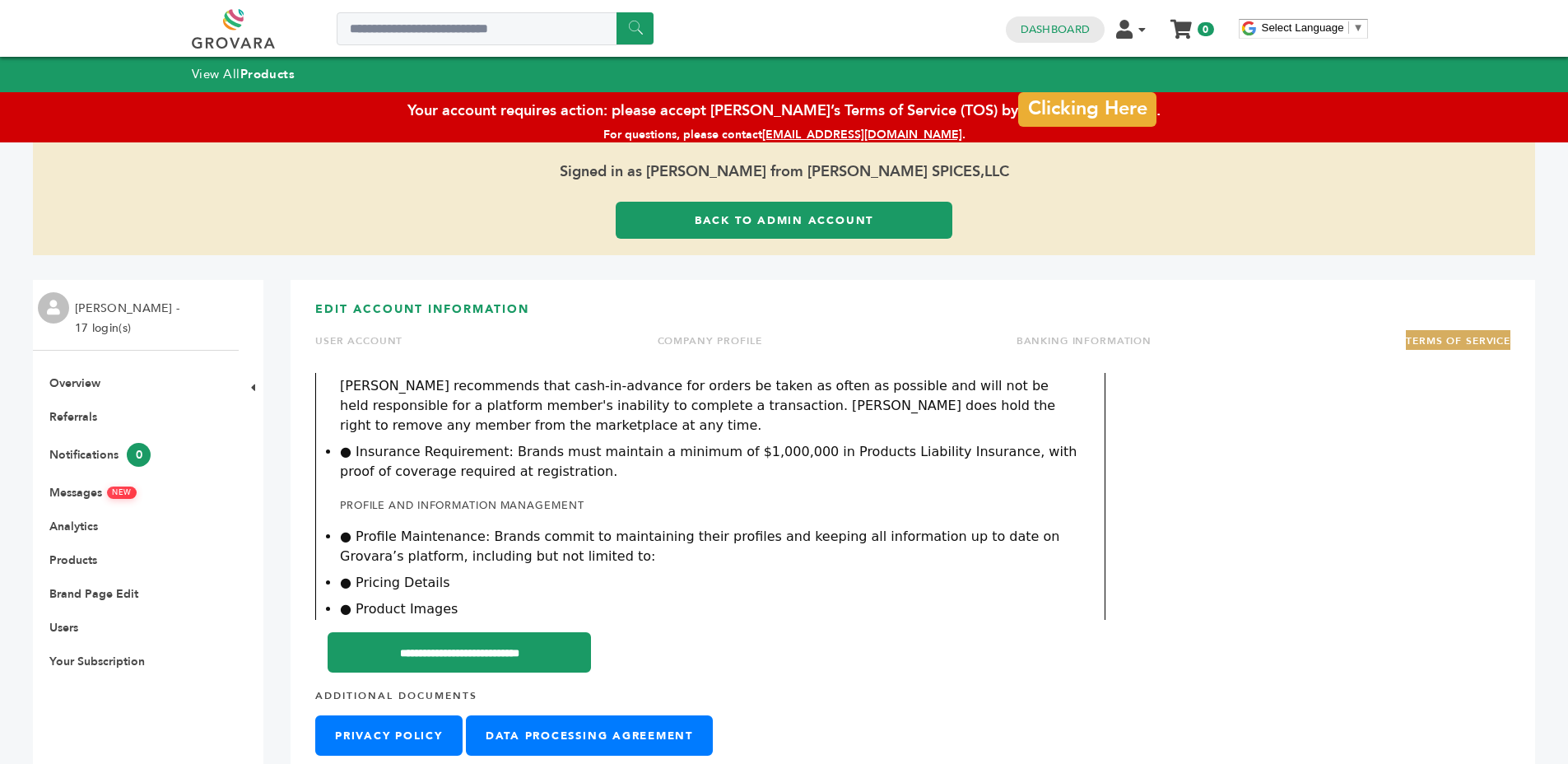
scroll to position [1885, 0]
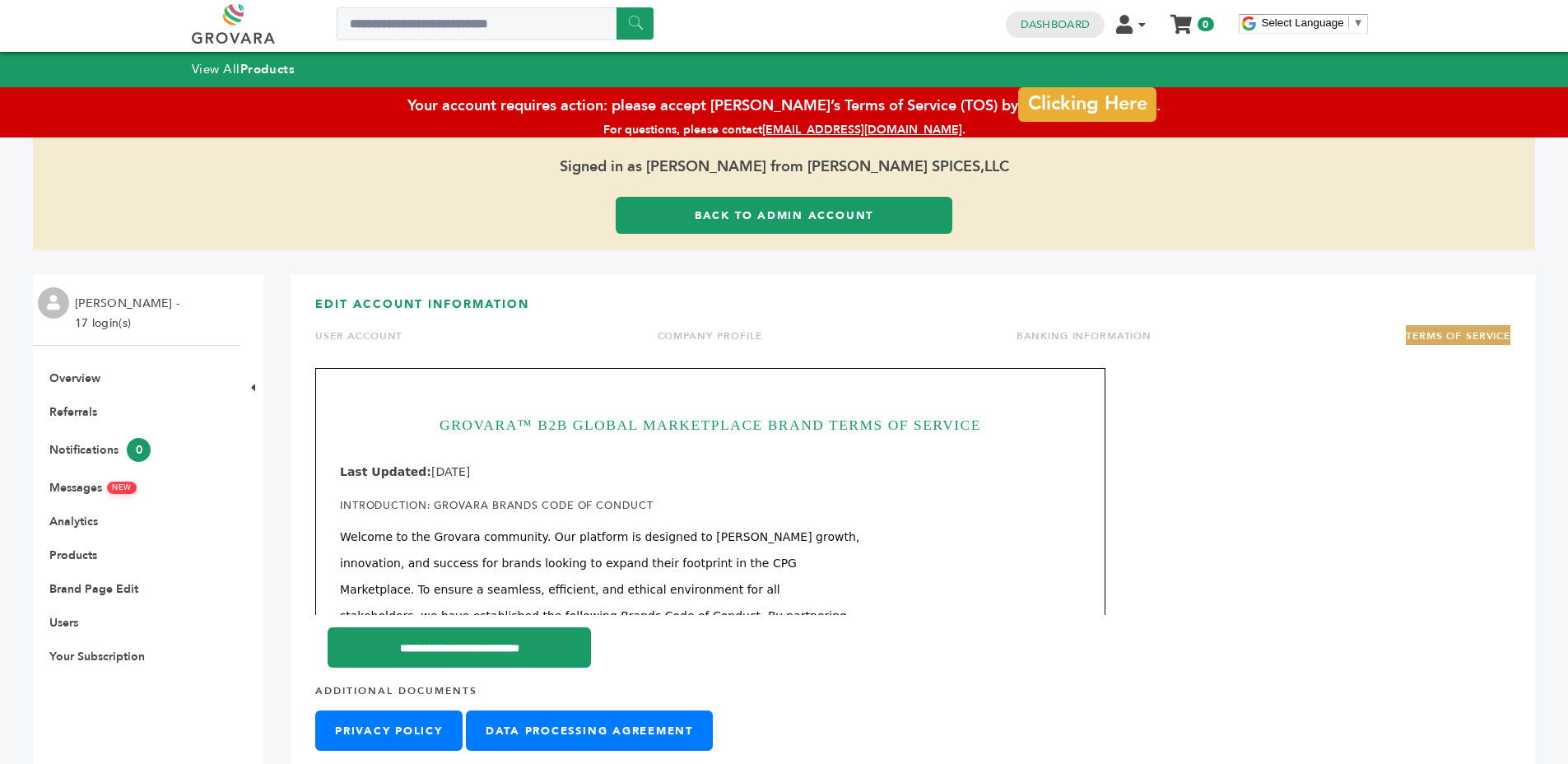
scroll to position [2, 0]
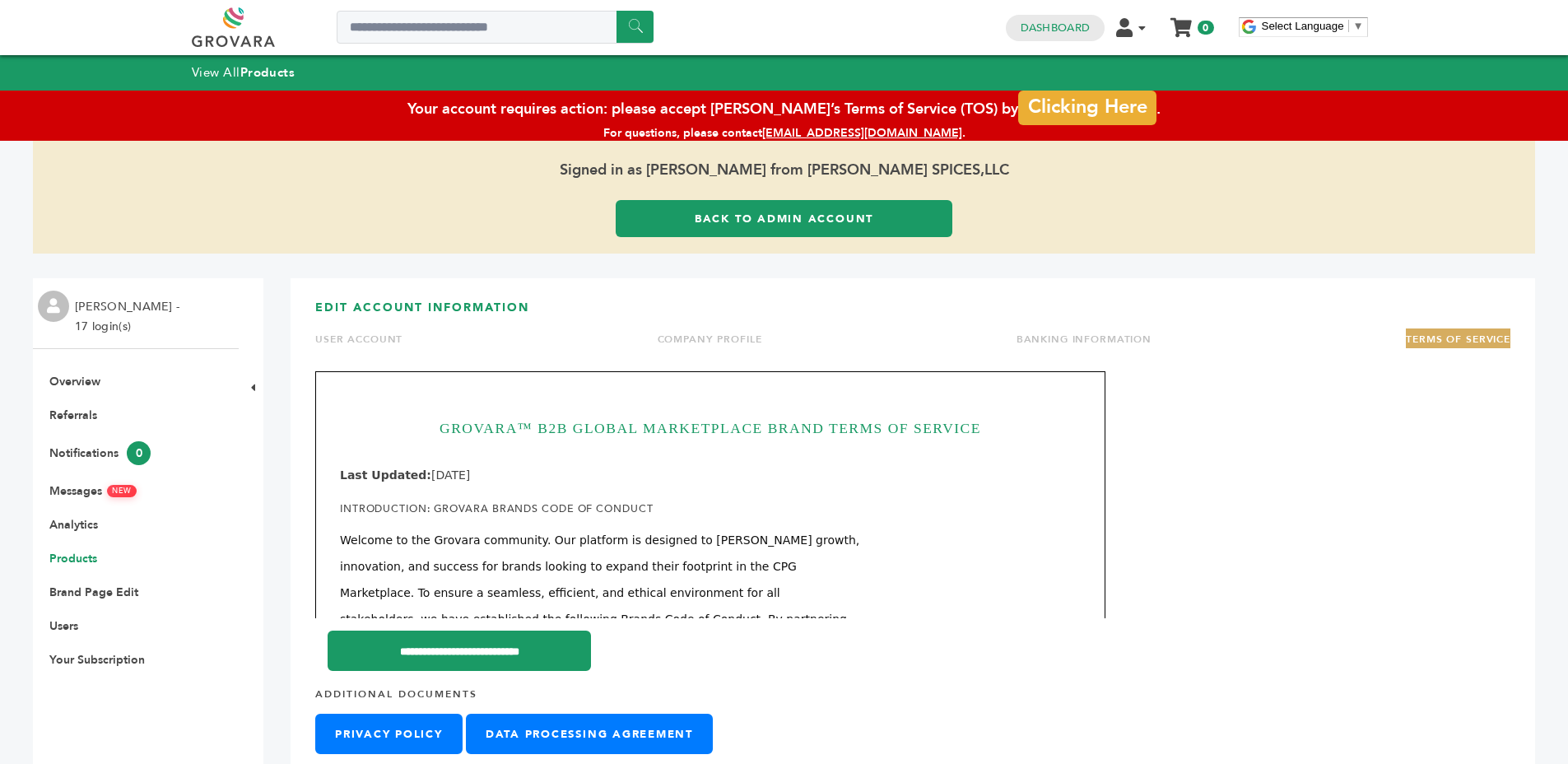
click at [55, 551] on link "Products" at bounding box center [73, 558] width 48 height 15
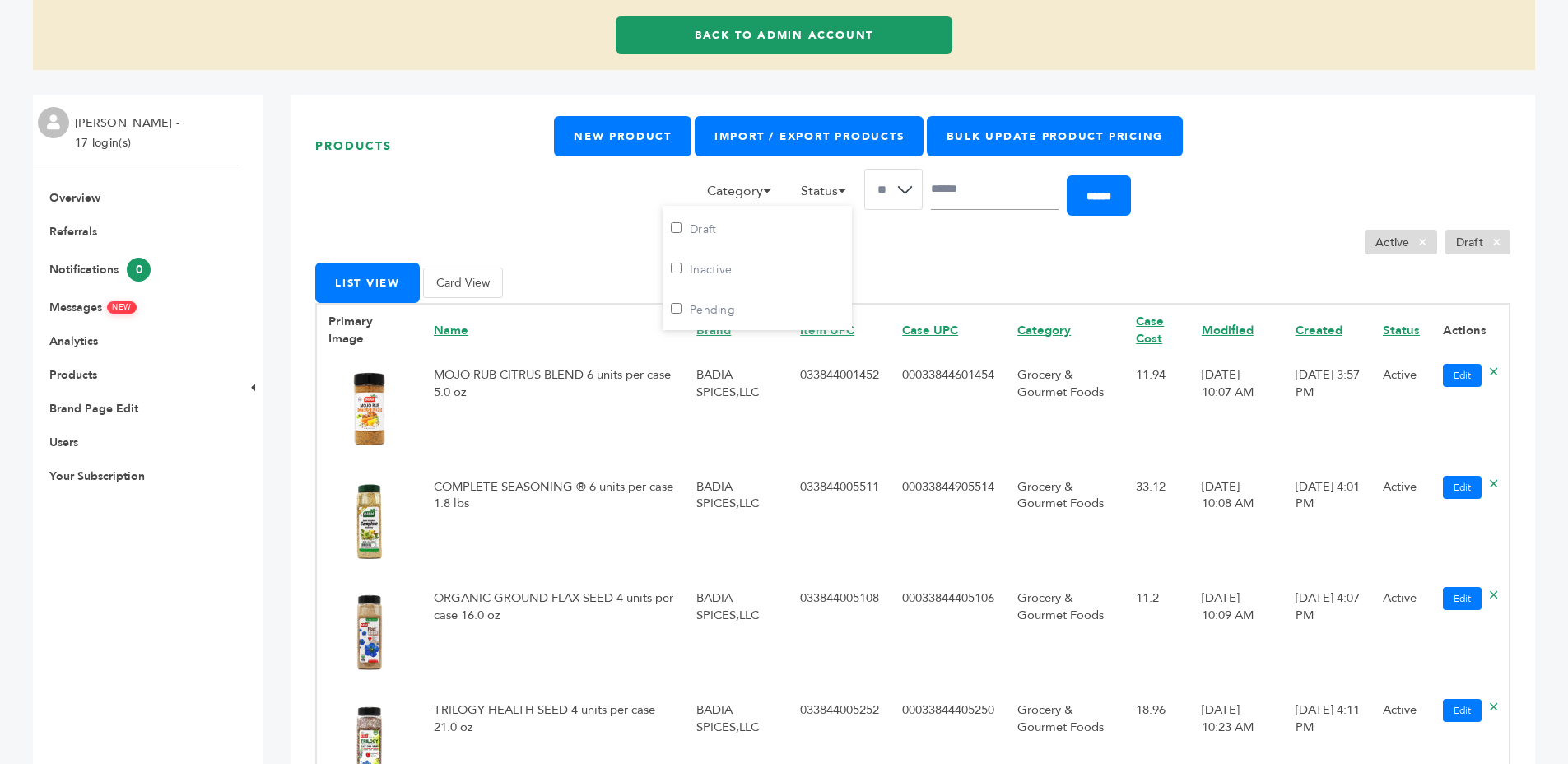
scroll to position [118, 0]
click at [464, 271] on button "Card View" at bounding box center [464, 283] width 80 height 31
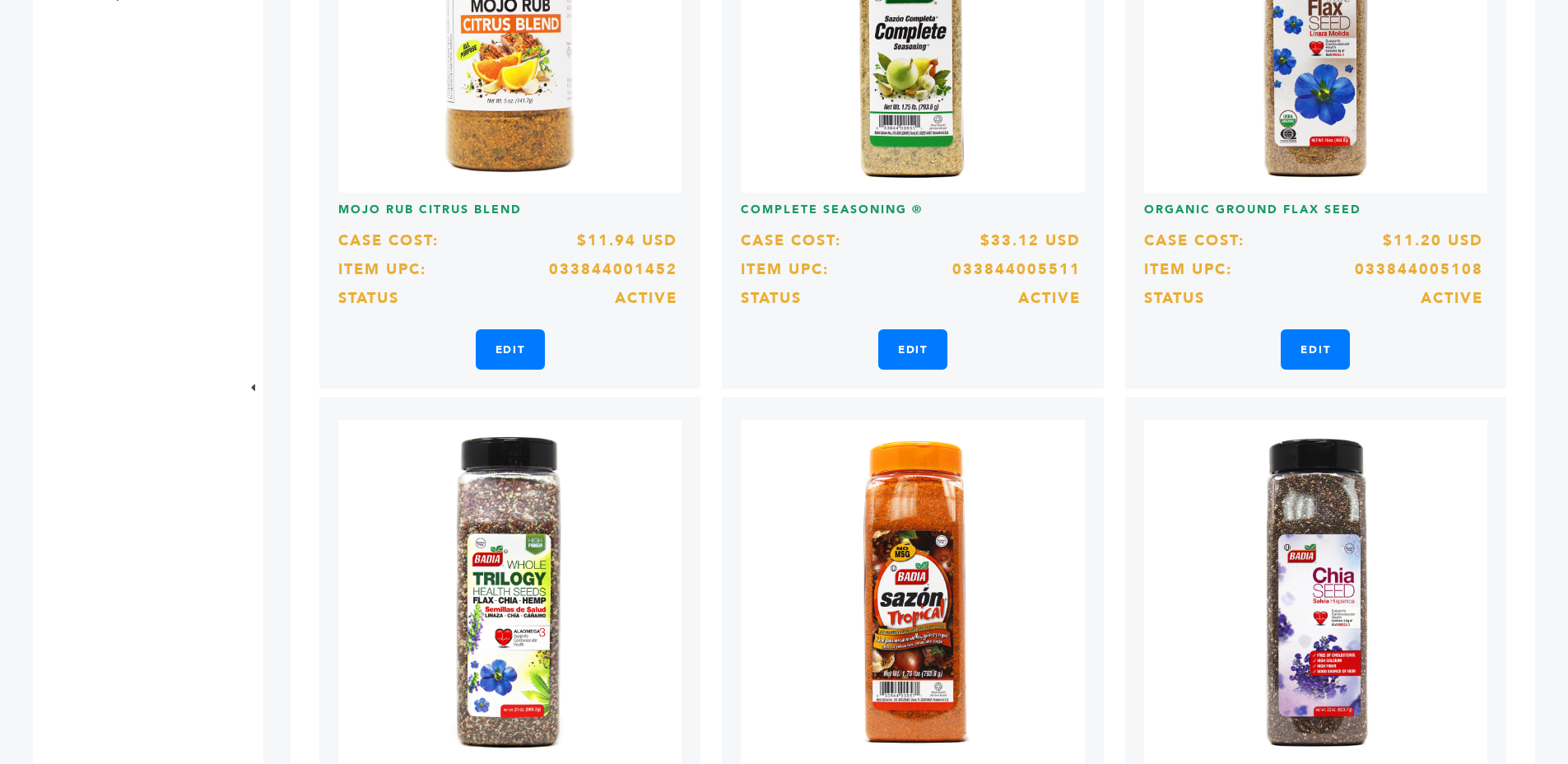
scroll to position [15, 0]
